Goal: Task Accomplishment & Management: Complete application form

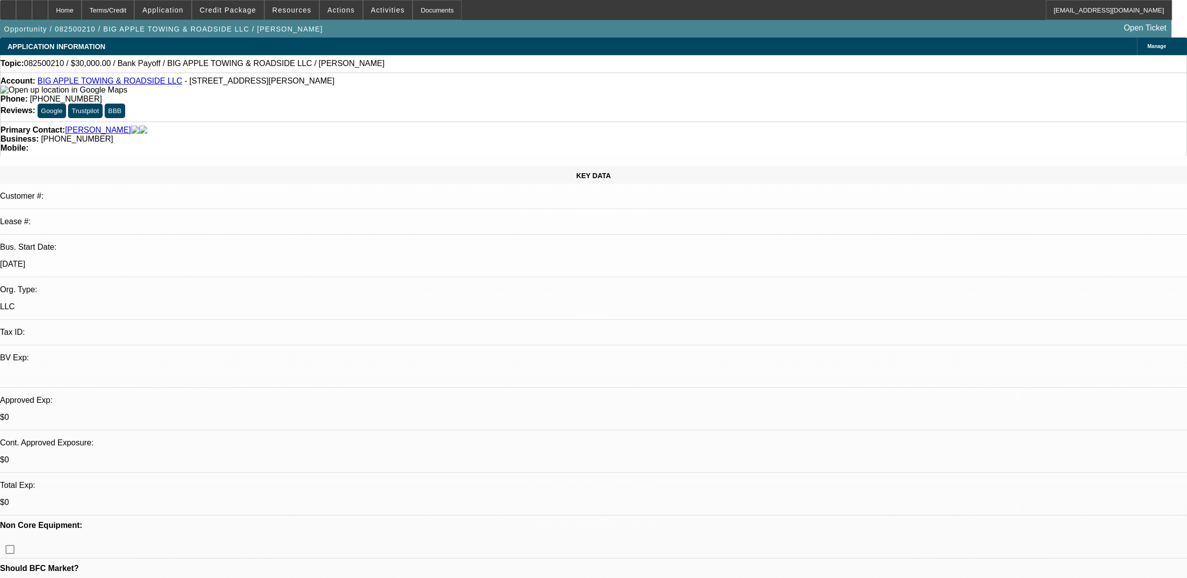
select select "0"
select select "2"
select select "0"
select select "6"
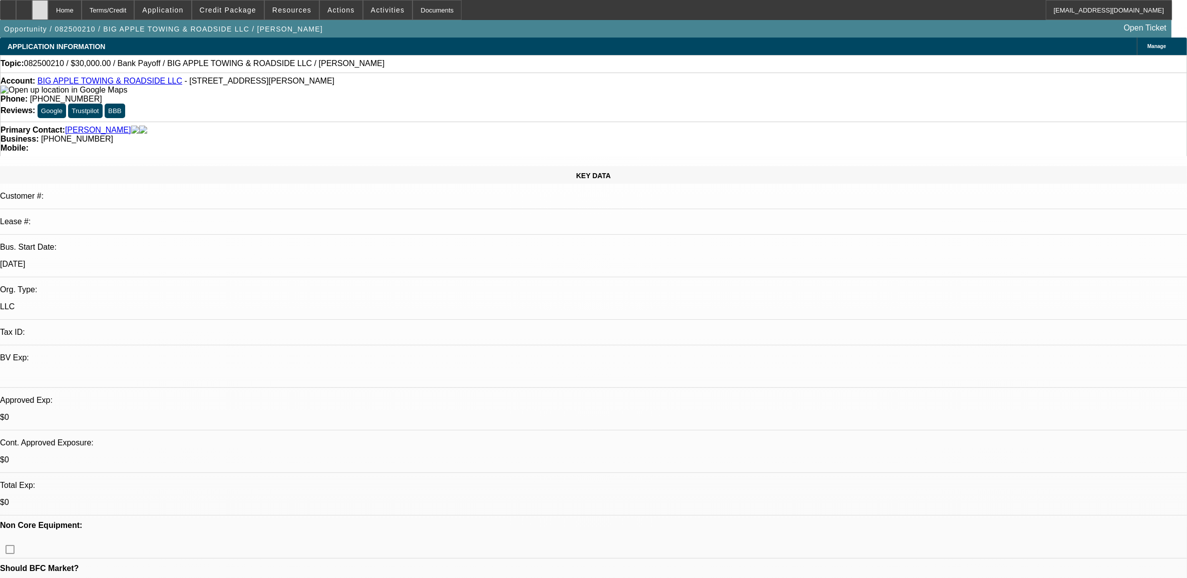
click at [48, 9] on div at bounding box center [40, 10] width 16 height 20
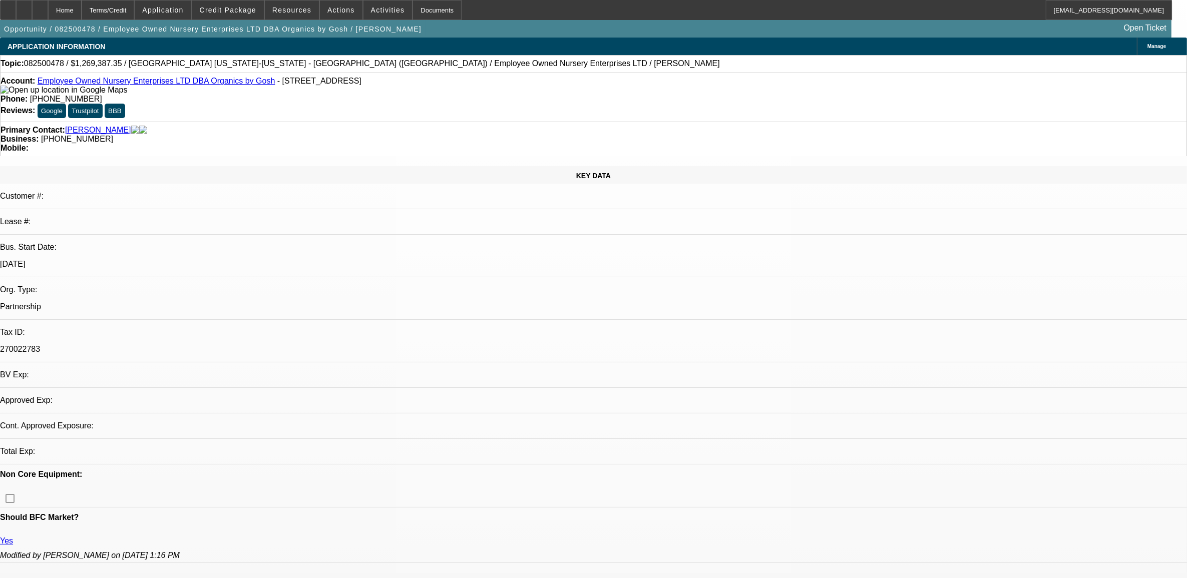
select select "0"
select select "2"
select select "0.1"
select select "1"
select select "2"
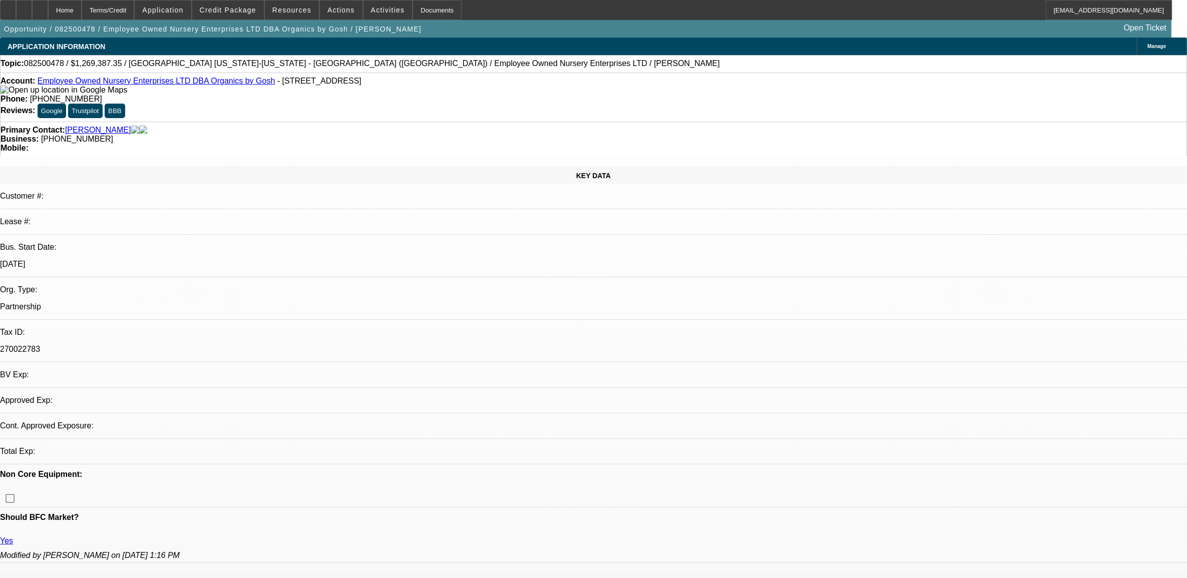
select select "4"
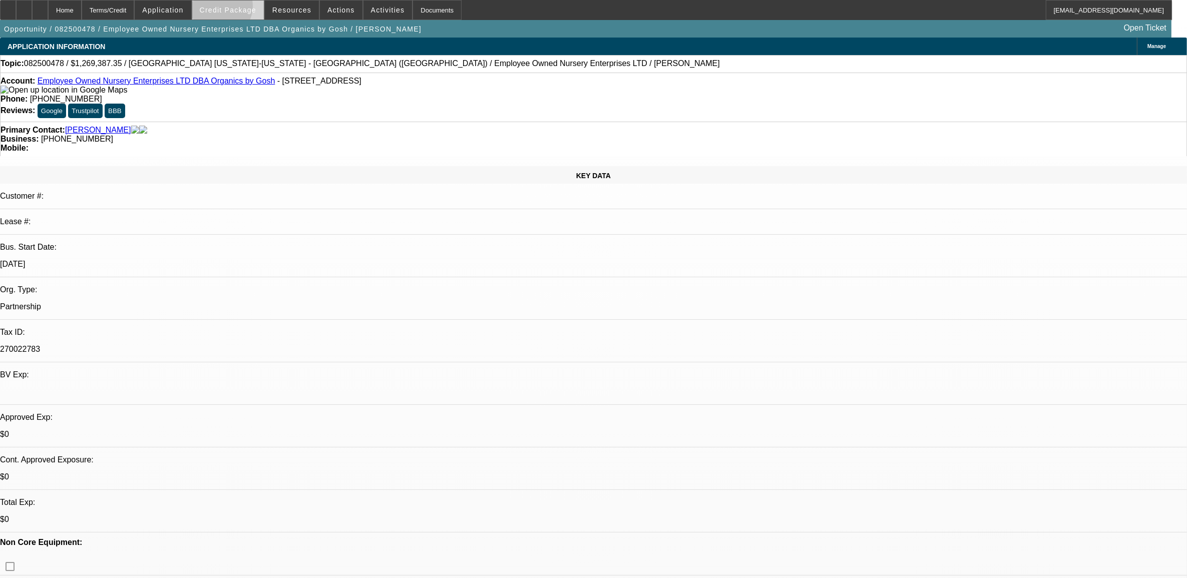
click at [234, 9] on span "Credit Package" at bounding box center [228, 10] width 57 height 8
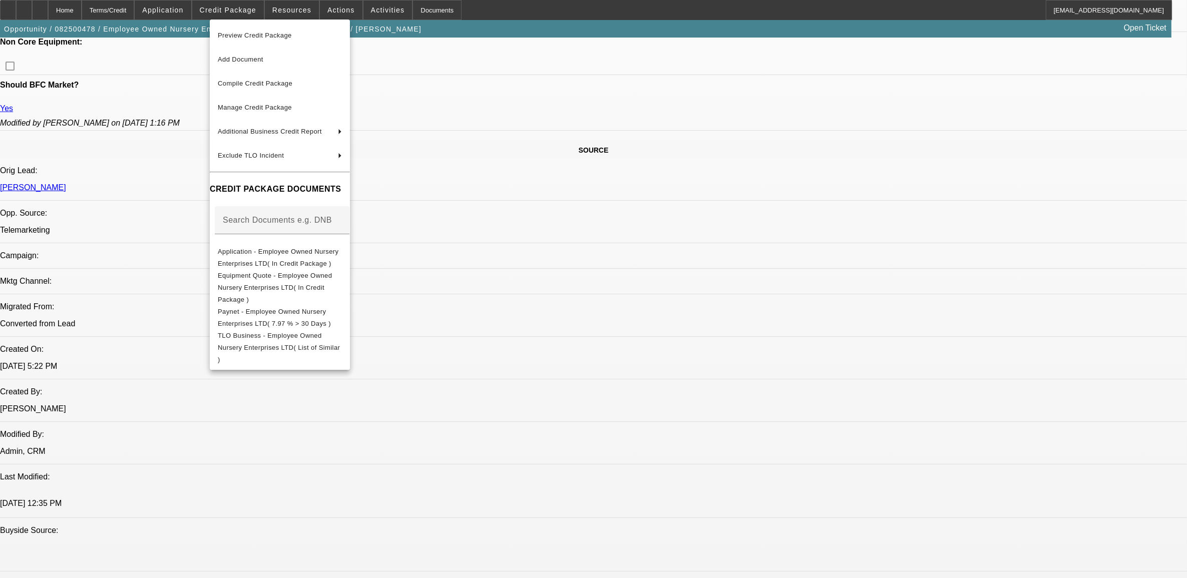
click at [888, 370] on div at bounding box center [593, 289] width 1187 height 578
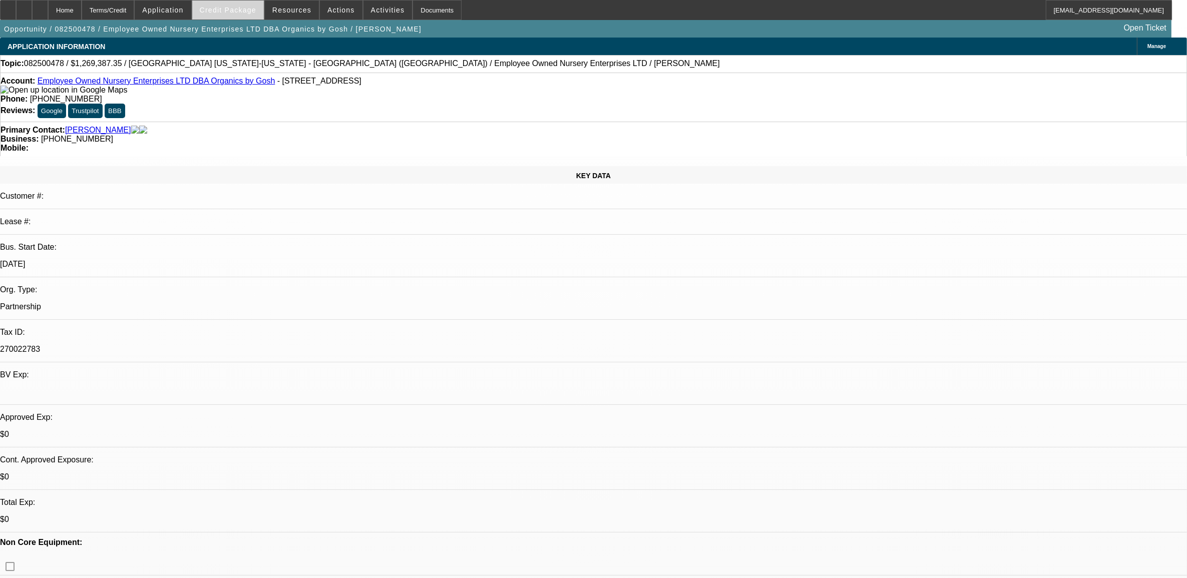
click at [237, 16] on span at bounding box center [228, 10] width 72 height 24
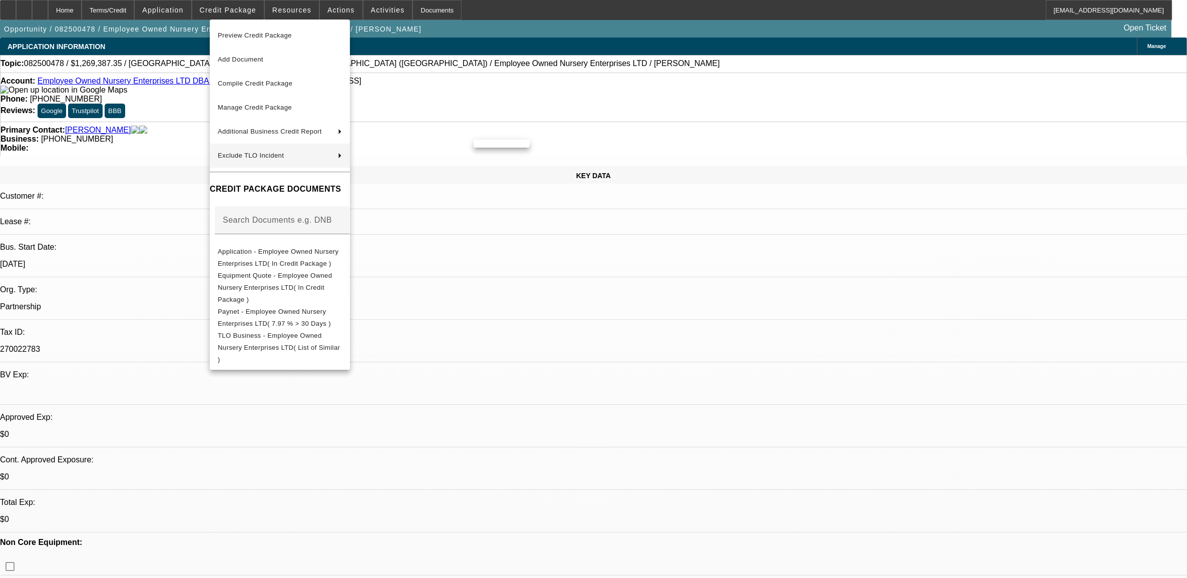
click at [757, 284] on div at bounding box center [593, 289] width 1187 height 578
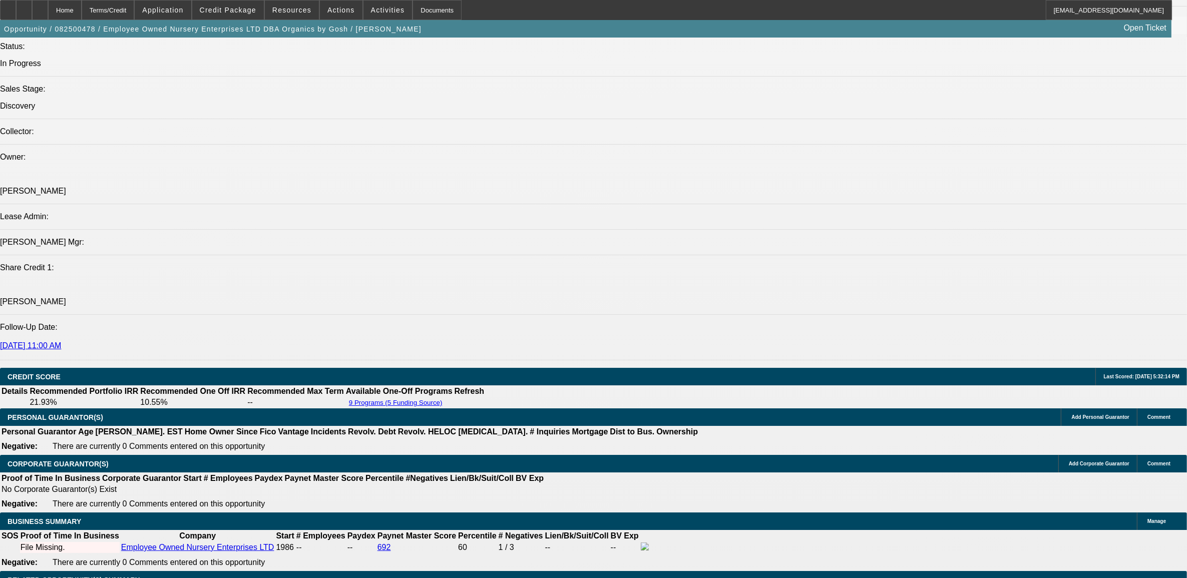
scroll to position [1126, 0]
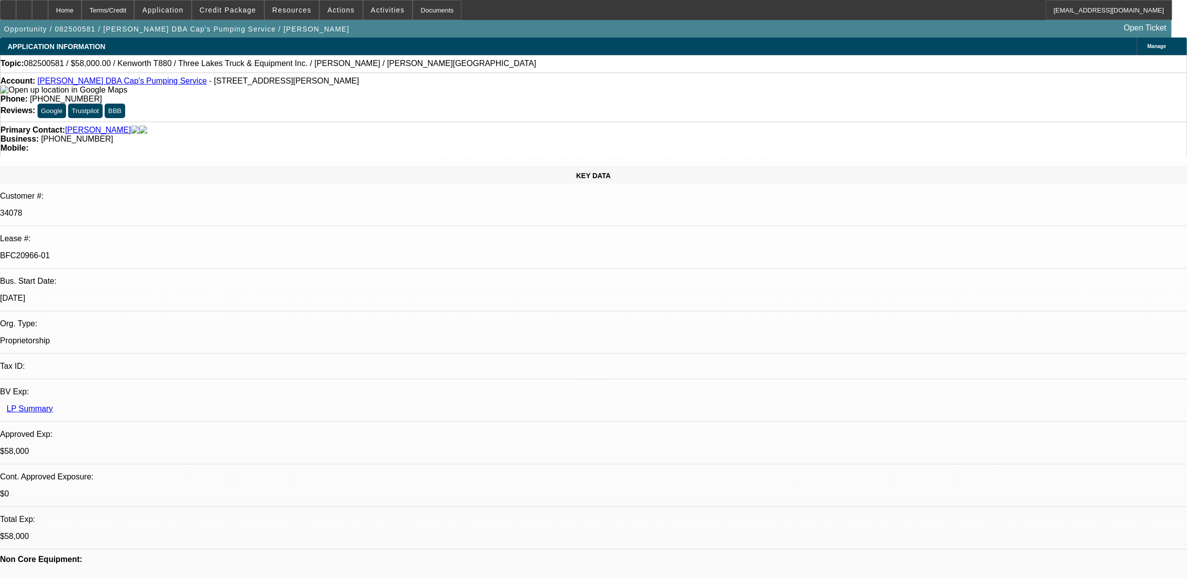
select select "0"
select select "9"
select select "0"
select select "6"
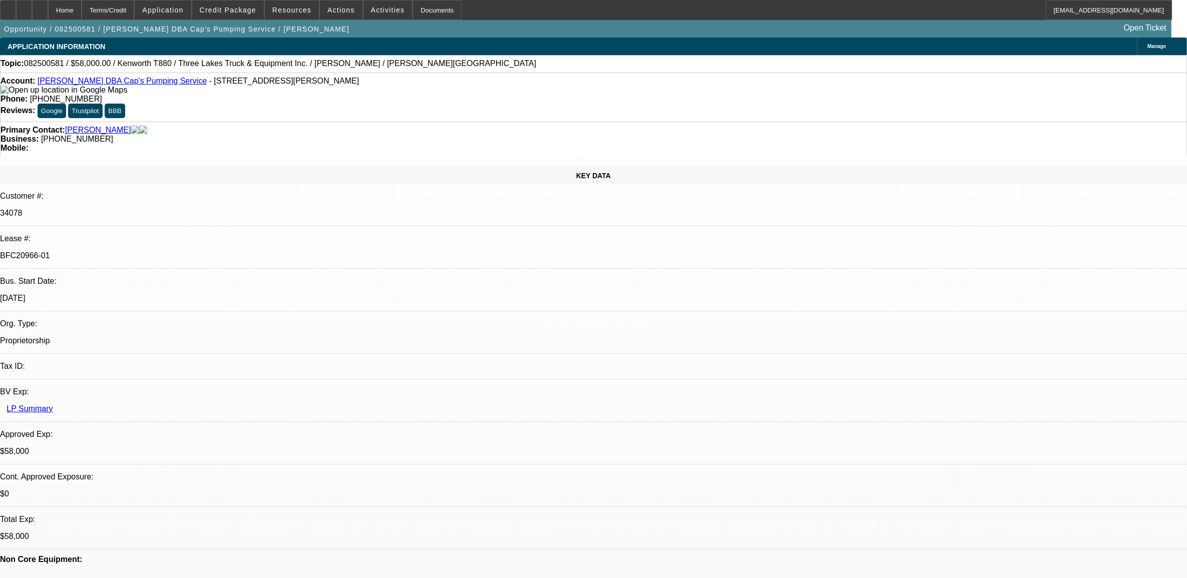
select select "0"
select select "9"
select select "0.1"
select select "4"
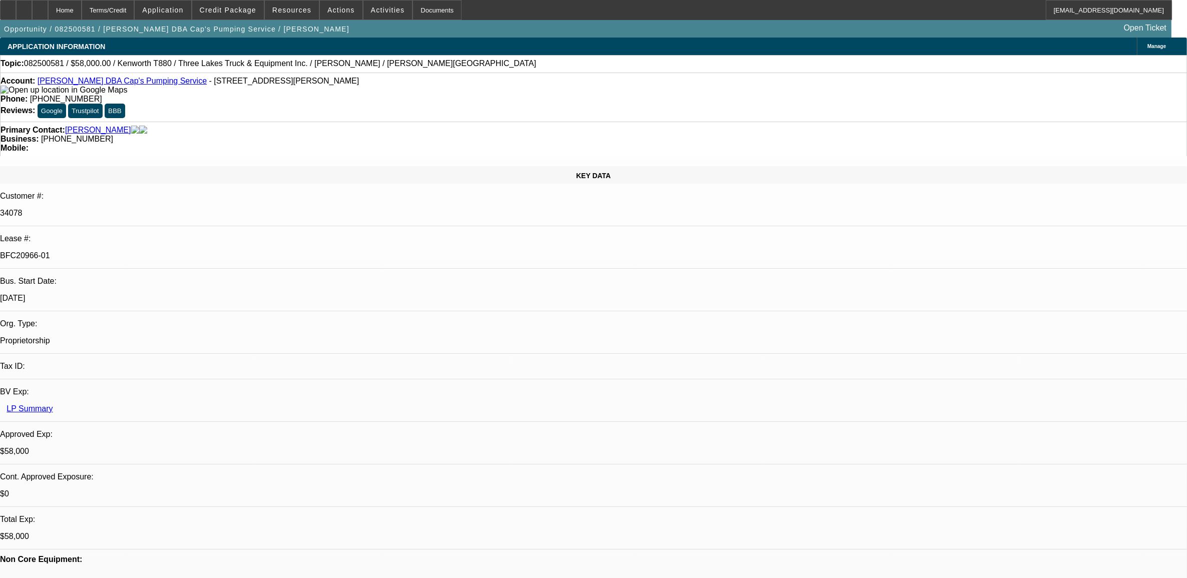
select select "0"
select select "0.1"
select select "4"
select select "0"
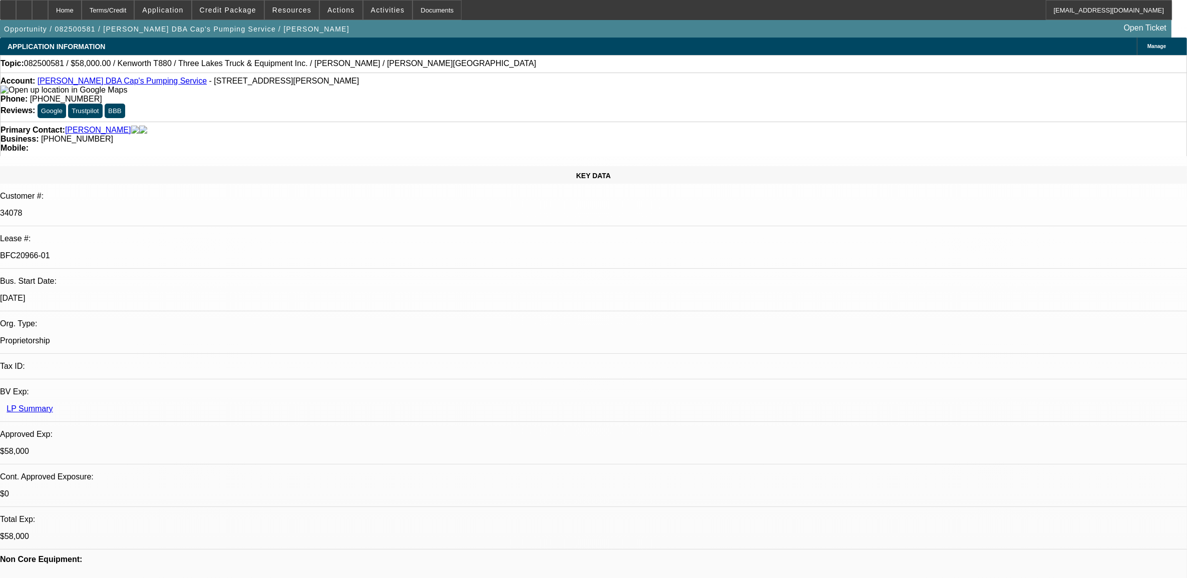
select select "0"
select select "9"
select select "0"
select select "6"
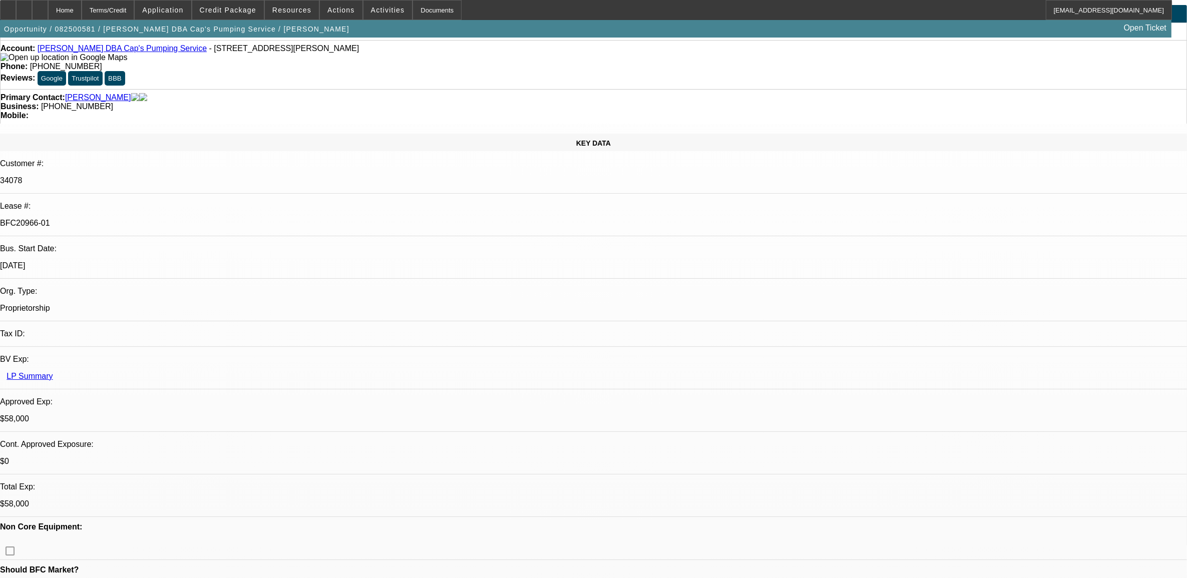
scroll to position [63, 0]
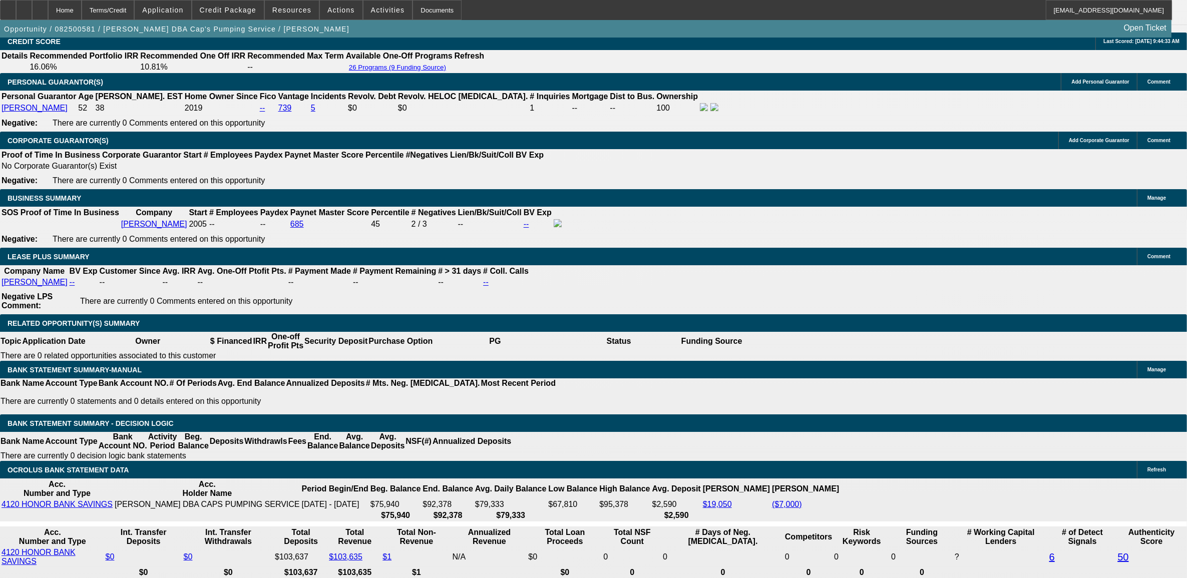
scroll to position [1439, 0]
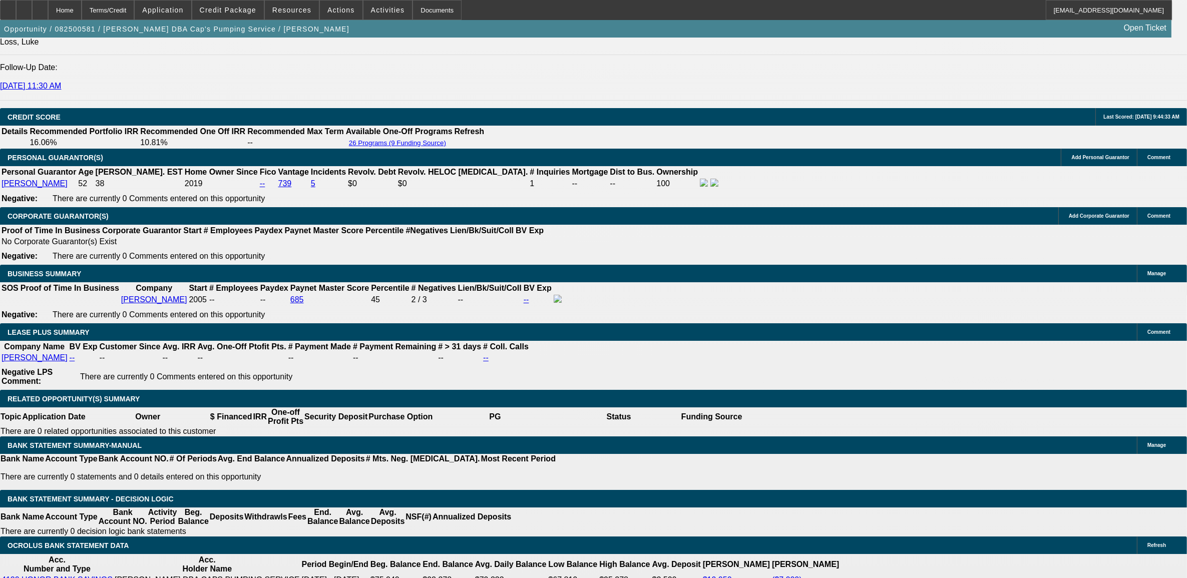
drag, startPoint x: 255, startPoint y: 497, endPoint x: 244, endPoint y: 495, distance: 11.7
drag, startPoint x: 244, startPoint y: 495, endPoint x: 304, endPoint y: 303, distance: 201.1
drag, startPoint x: 870, startPoint y: 130, endPoint x: 885, endPoint y: 130, distance: 15.0
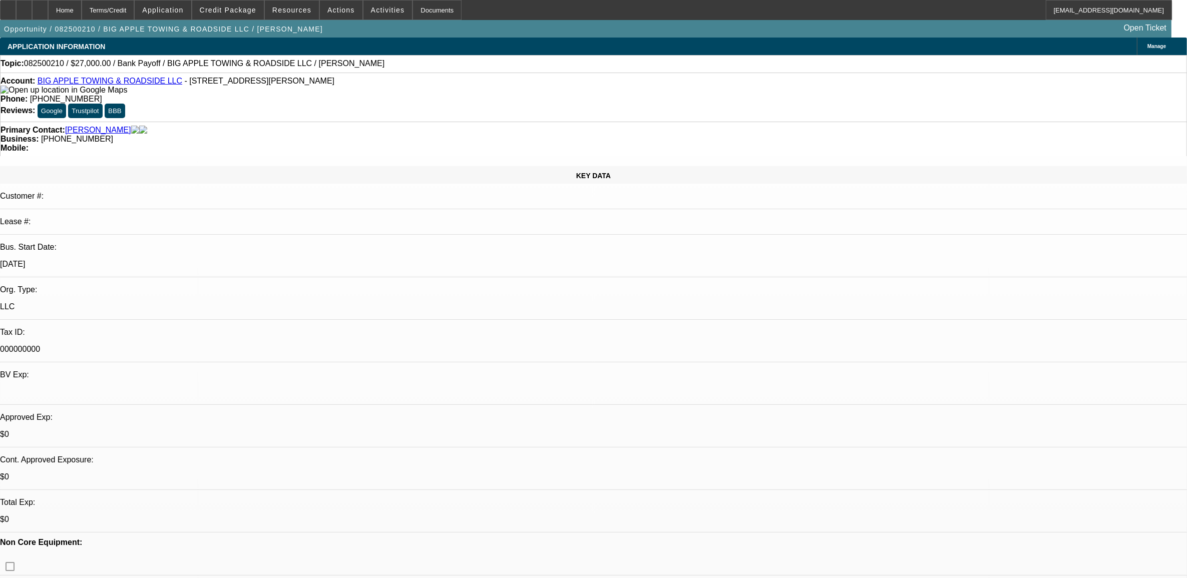
select select "0.1"
select select "2"
select select "0"
select select "6"
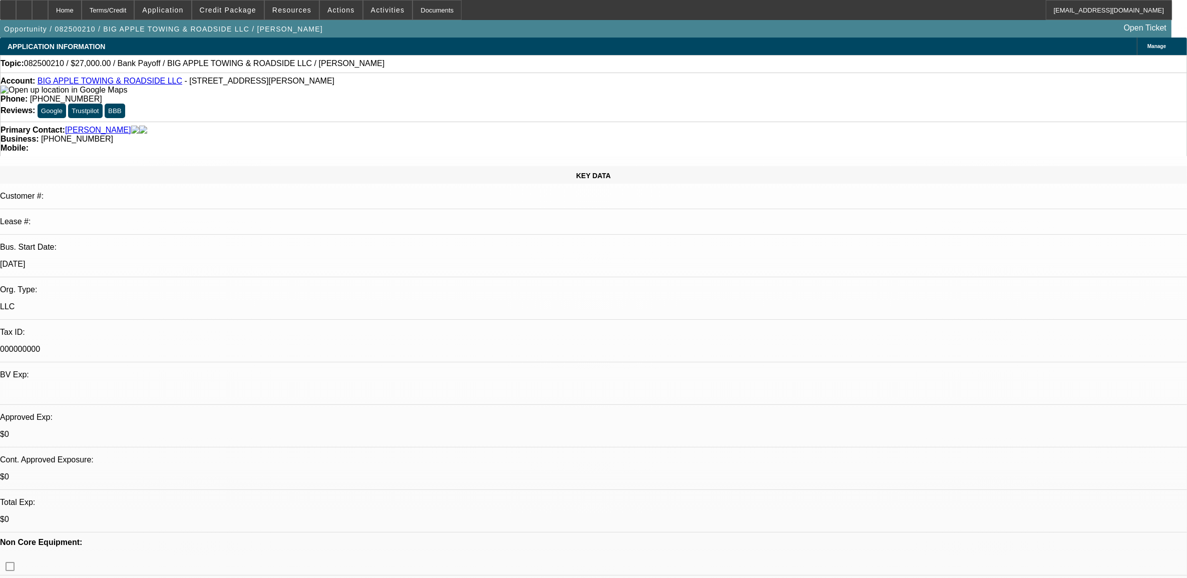
select select "0"
select select "2"
select select "0"
select select "6"
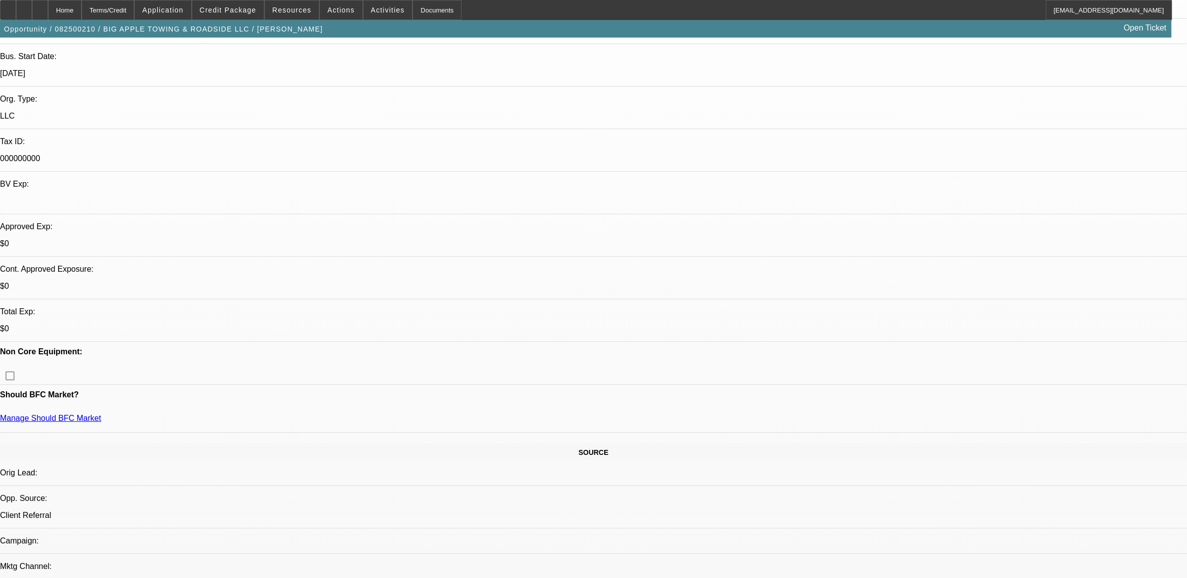
scroll to position [188, 0]
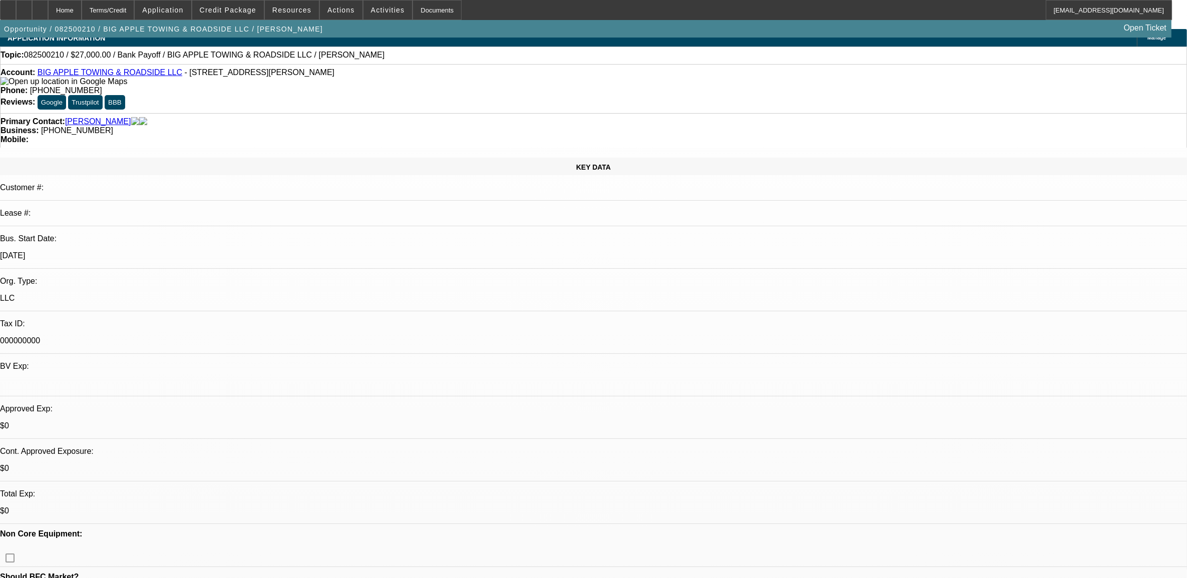
scroll to position [0, 0]
